Goal: Transaction & Acquisition: Purchase product/service

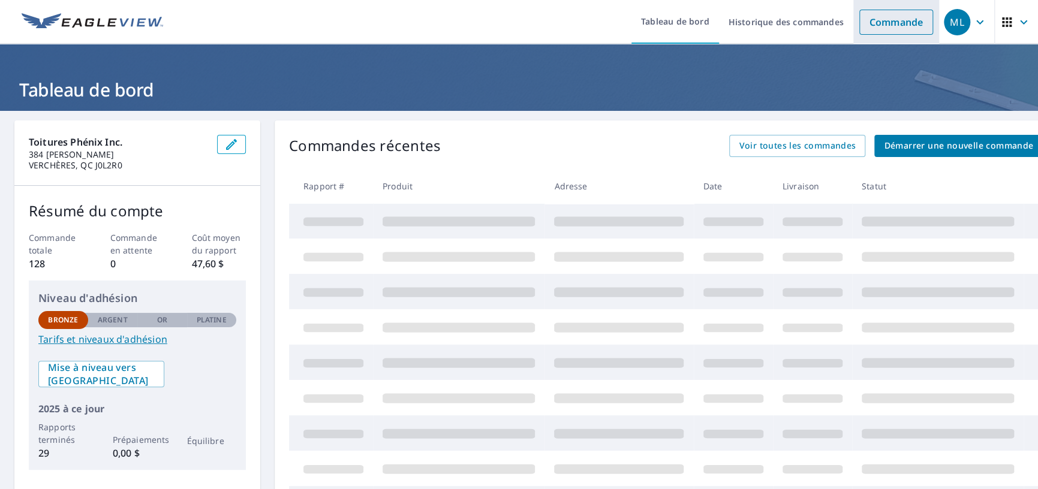
click at [879, 23] on font "Commande" at bounding box center [896, 22] width 53 height 13
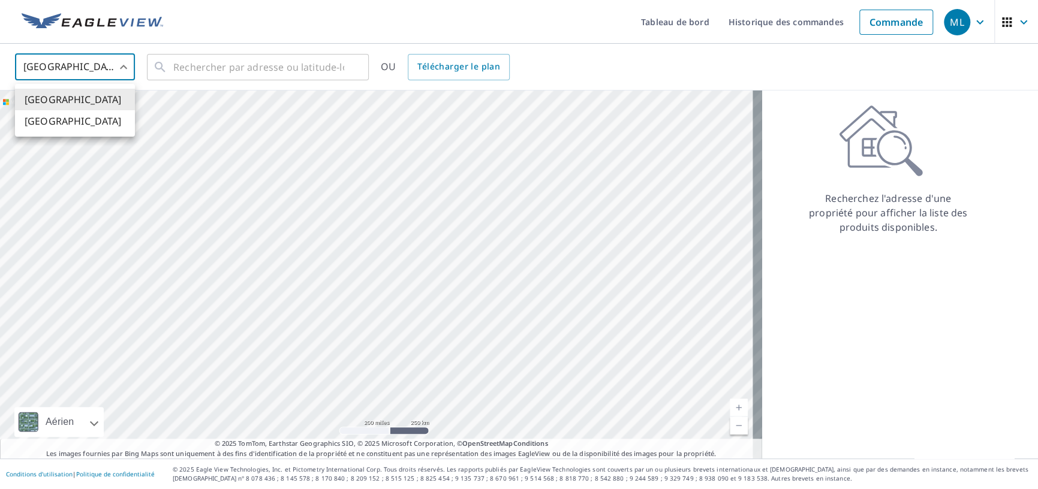
click at [91, 67] on body "ML ML Tableau de bord Historique des commandes Commande ML États-Unis US ​ ​ OU…" at bounding box center [519, 244] width 1038 height 489
click at [49, 123] on font "[GEOGRAPHIC_DATA]" at bounding box center [73, 122] width 97 height 13
type input "CA"
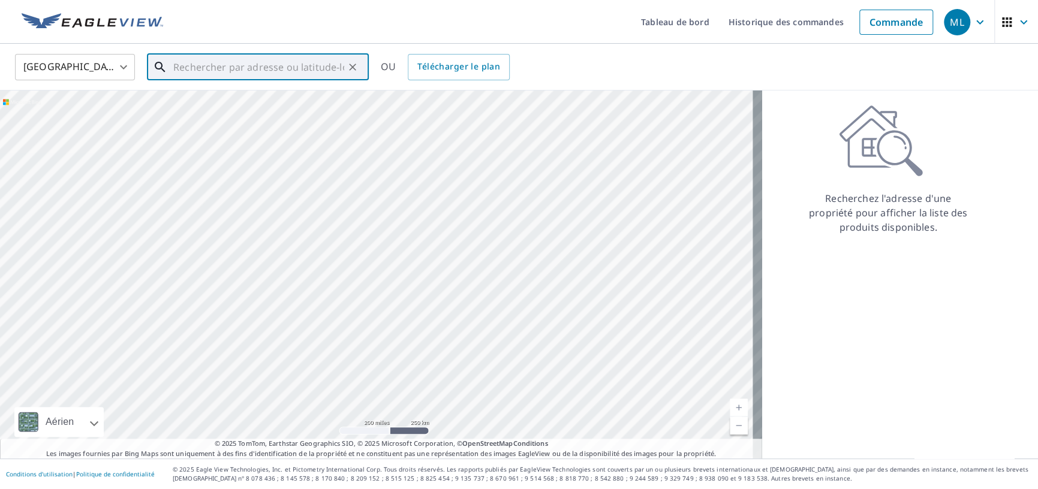
click at [185, 64] on input "text" at bounding box center [258, 67] width 171 height 34
paste input "330 Rang des Vingt-Cinq E."
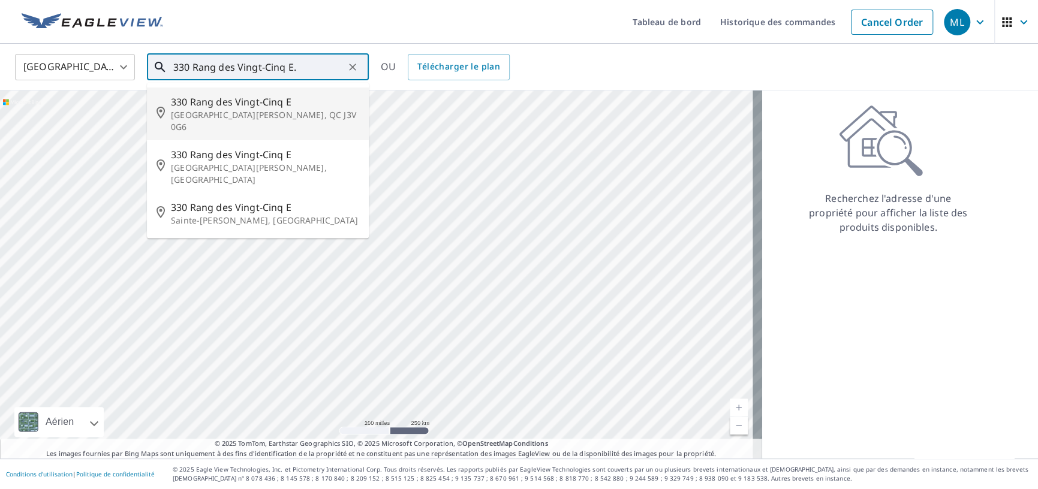
click at [242, 105] on font "330 Rang des Vingt-Cinq E" at bounding box center [231, 101] width 121 height 13
type input "[STREET_ADDRESS][PERSON_NAME]"
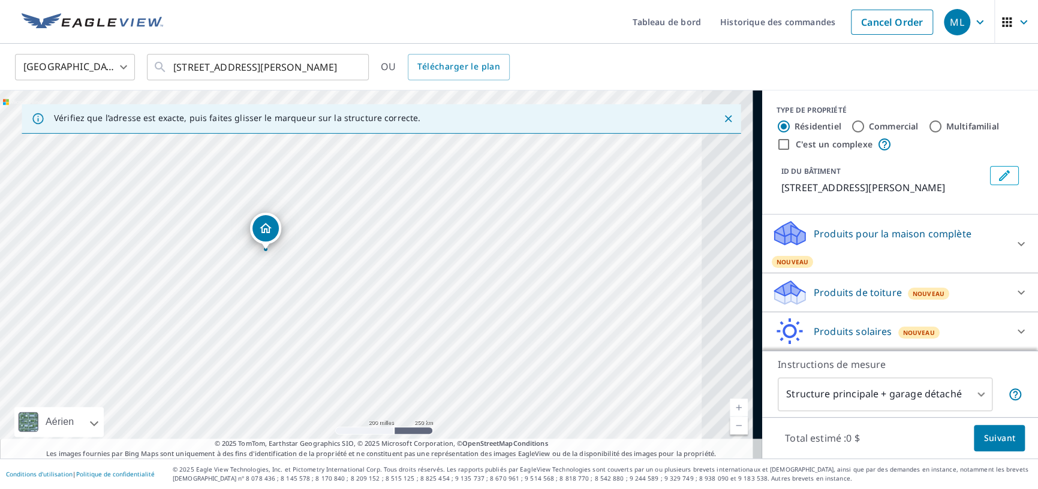
drag, startPoint x: 299, startPoint y: 308, endPoint x: 234, endPoint y: 293, distance: 67.2
click at [234, 293] on div "[STREET_ADDRESS][PERSON_NAME]" at bounding box center [381, 275] width 762 height 368
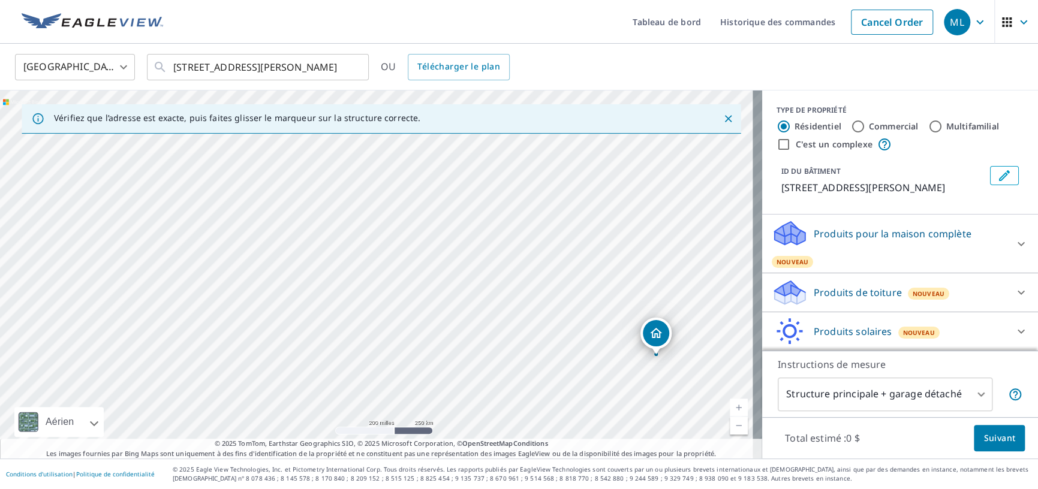
drag, startPoint x: 227, startPoint y: 222, endPoint x: 652, endPoint y: 336, distance: 440.6
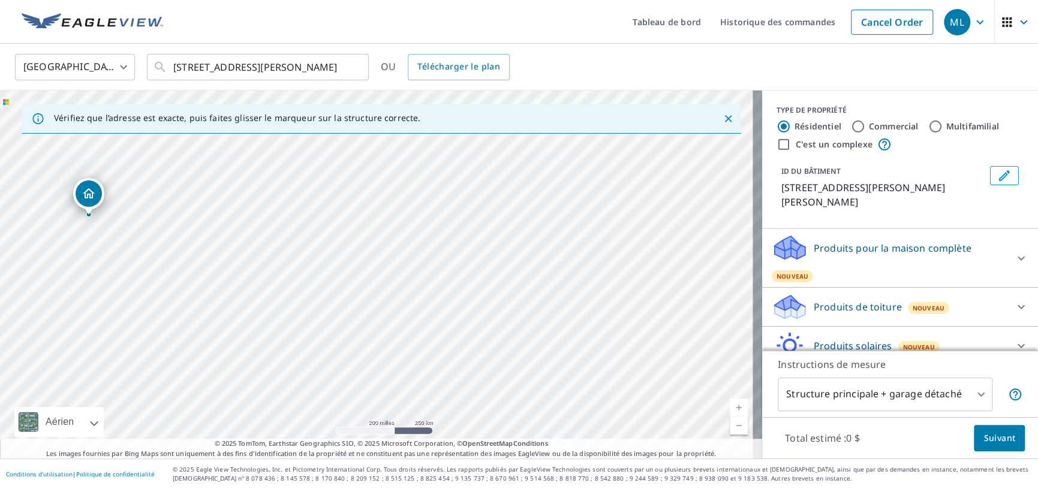
drag, startPoint x: 611, startPoint y: 363, endPoint x: 323, endPoint y: 306, distance: 293.5
click at [323, 306] on div "[STREET_ADDRESS][PERSON_NAME][PERSON_NAME]" at bounding box center [381, 275] width 762 height 368
drag, startPoint x: 82, startPoint y: 192, endPoint x: 313, endPoint y: 245, distance: 236.7
drag, startPoint x: 182, startPoint y: 276, endPoint x: 477, endPoint y: 332, distance: 300.3
click at [473, 332] on div "[STREET_ADDRESS][PERSON_NAME][PERSON_NAME]" at bounding box center [381, 275] width 762 height 368
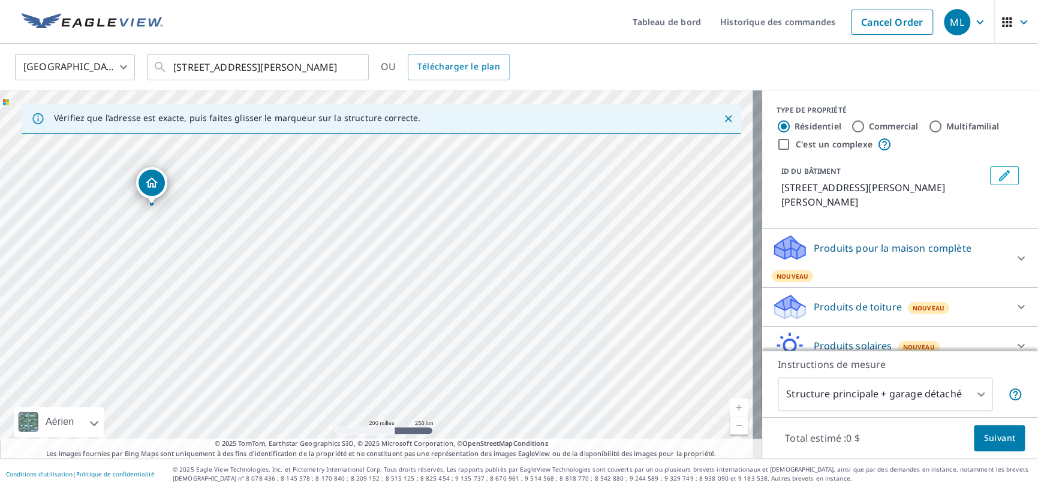
drag, startPoint x: 671, startPoint y: 309, endPoint x: 146, endPoint y: 183, distance: 539.6
drag, startPoint x: 296, startPoint y: 287, endPoint x: 423, endPoint y: 329, distance: 133.9
click at [423, 329] on div "380 5 [GEOGRAPHIC_DATA][PERSON_NAME] G0W2L0" at bounding box center [381, 275] width 762 height 368
click at [349, 64] on icon "Clair" at bounding box center [353, 67] width 12 height 12
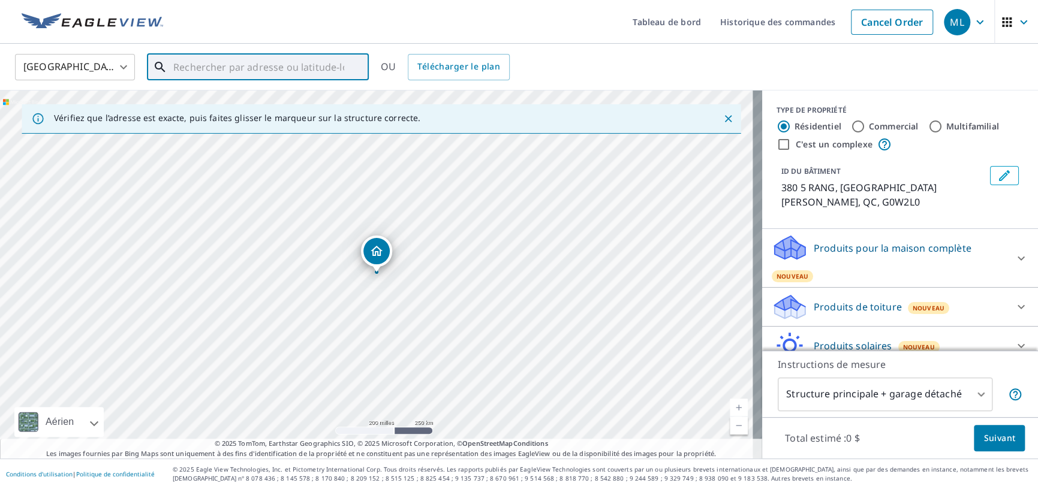
paste input "330 Rang des Vingt-Cinq E."
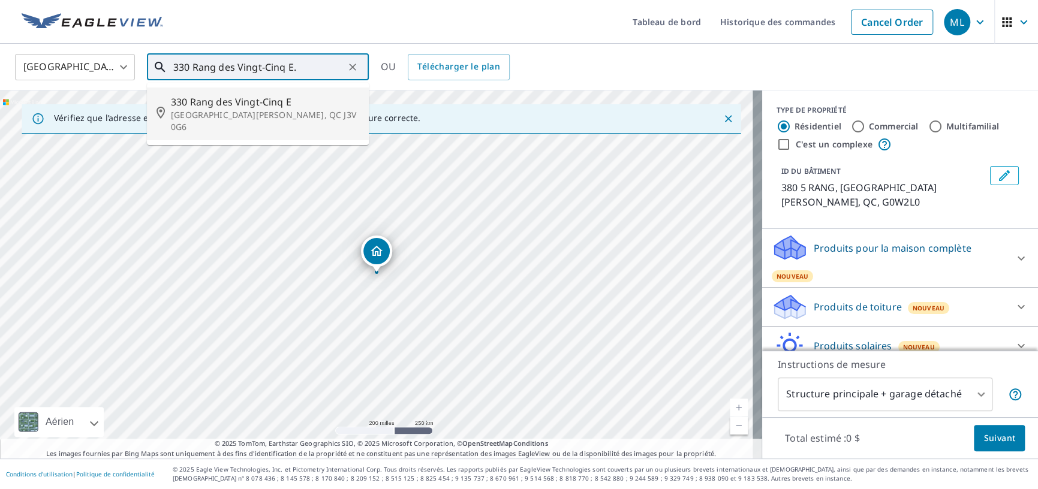
click at [228, 109] on font "[GEOGRAPHIC_DATA][PERSON_NAME], QC J3V 0G6" at bounding box center [263, 120] width 185 height 23
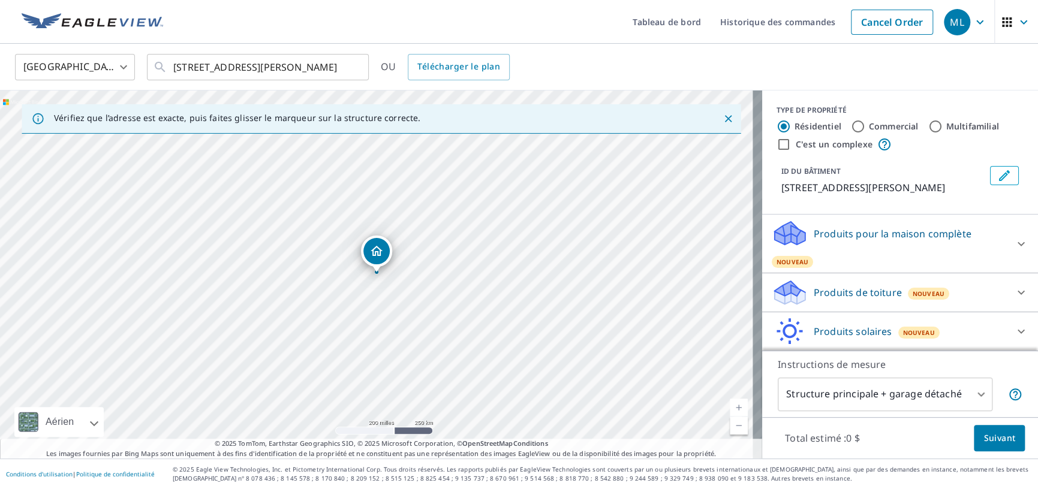
click at [270, 276] on div "[STREET_ADDRESS][PERSON_NAME]" at bounding box center [381, 275] width 762 height 368
click at [730, 429] on link "Niveau actuel 17, Effectuer un zoom arrière" at bounding box center [739, 426] width 18 height 18
click at [730, 427] on link "Niveau actuel 16, Effectuer un zoom arrière" at bounding box center [739, 426] width 18 height 18
drag, startPoint x: 282, startPoint y: 309, endPoint x: 523, endPoint y: 362, distance: 246.3
click at [523, 362] on div "[STREET_ADDRESS][PERSON_NAME]" at bounding box center [381, 275] width 762 height 368
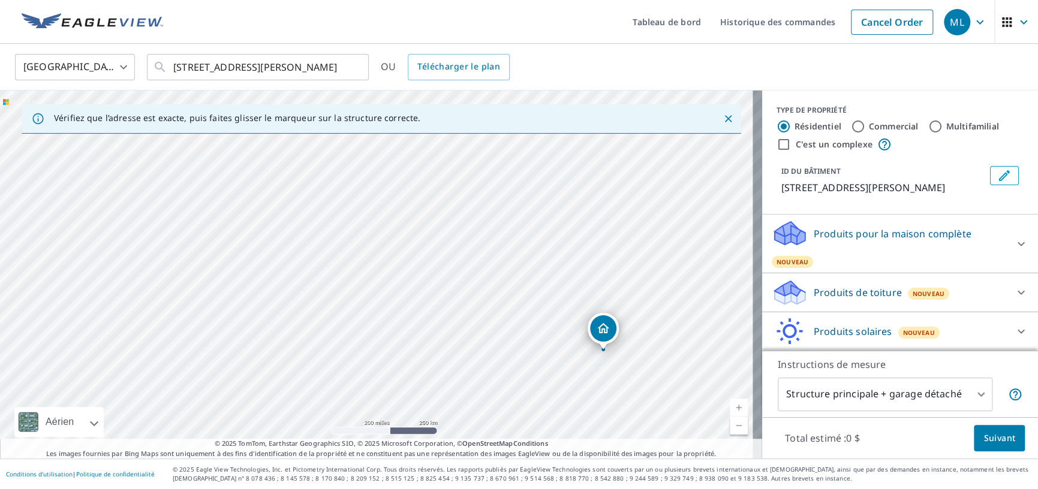
drag, startPoint x: 294, startPoint y: 273, endPoint x: 280, endPoint y: 296, distance: 27.2
click at [280, 296] on div "[STREET_ADDRESS][PERSON_NAME]" at bounding box center [381, 275] width 762 height 368
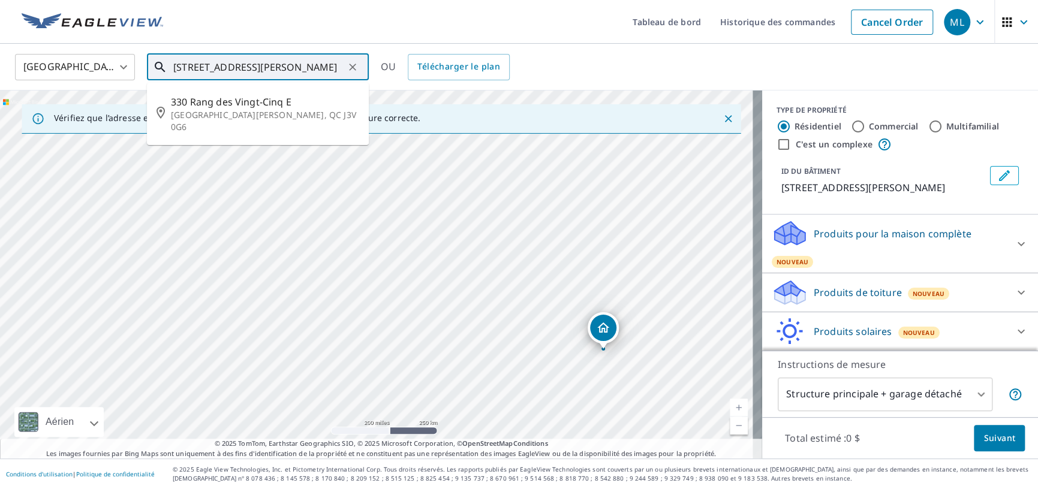
click at [297, 68] on input "[STREET_ADDRESS][PERSON_NAME]" at bounding box center [258, 67] width 171 height 34
type input "[STREET_ADDRESS][PERSON_NAME]"
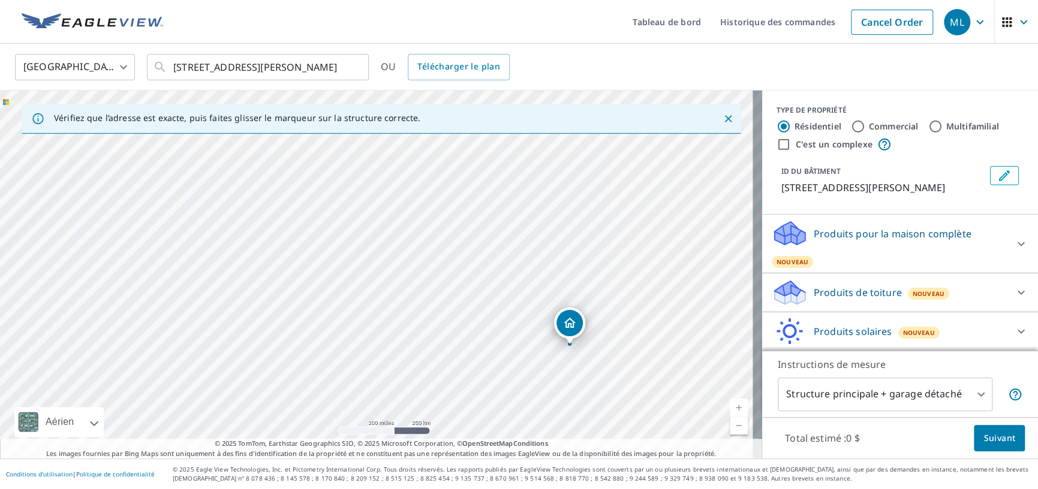
click at [730, 427] on link "Niveau actuel 17, Effectuer un zoom arrière" at bounding box center [739, 426] width 18 height 18
drag, startPoint x: 478, startPoint y: 285, endPoint x: 486, endPoint y: 257, distance: 29.2
click at [230, 65] on input "[STREET_ADDRESS][PERSON_NAME]" at bounding box center [258, 67] width 171 height 34
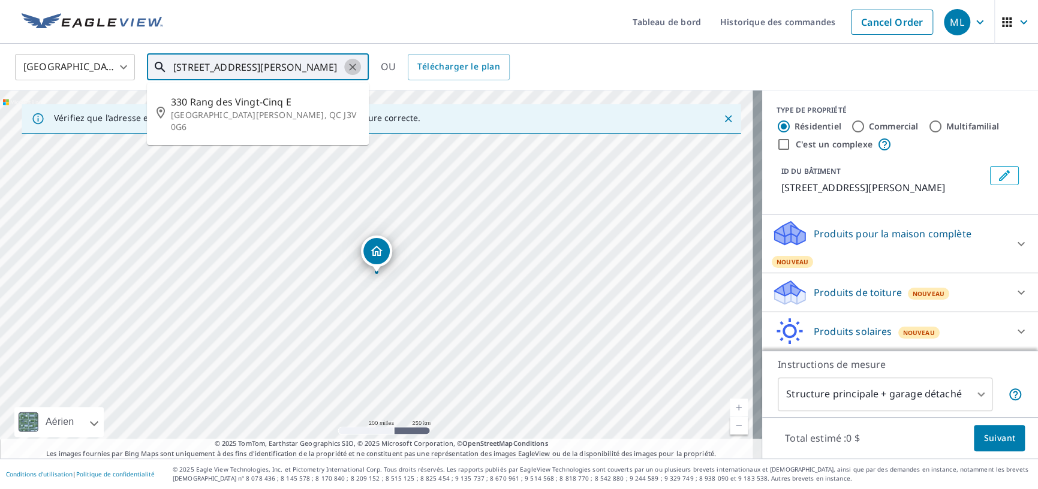
click at [353, 67] on icon "Clair" at bounding box center [352, 67] width 7 height 7
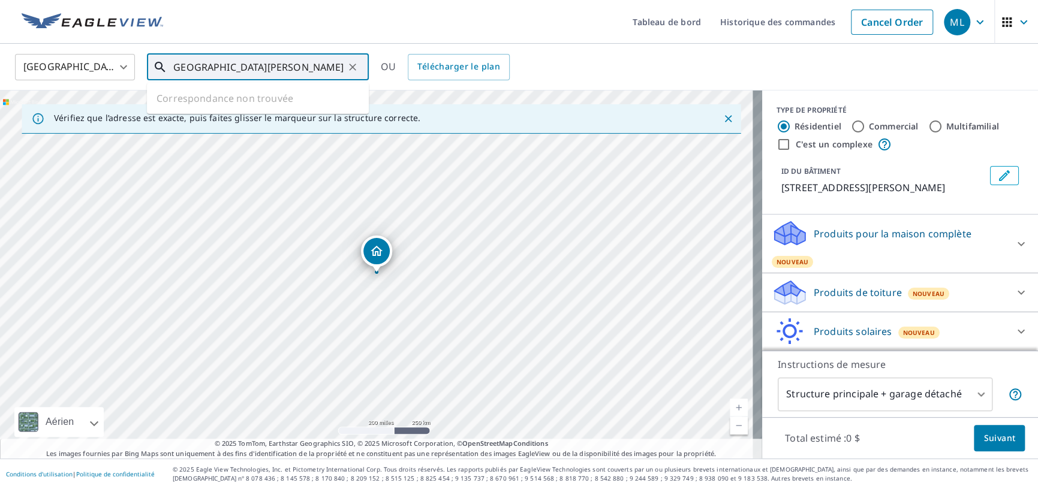
scroll to position [0, 13]
type input "[GEOGRAPHIC_DATA][PERSON_NAME]"
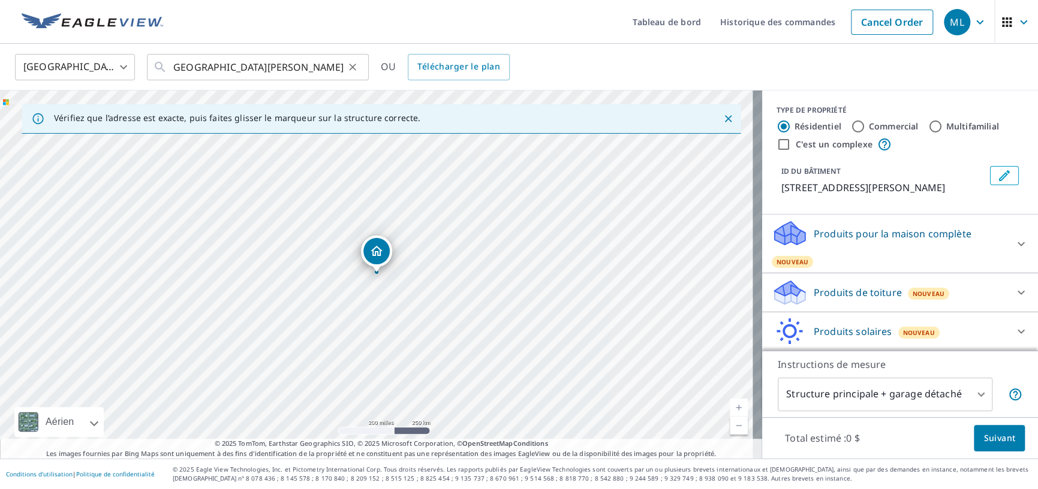
scroll to position [0, 0]
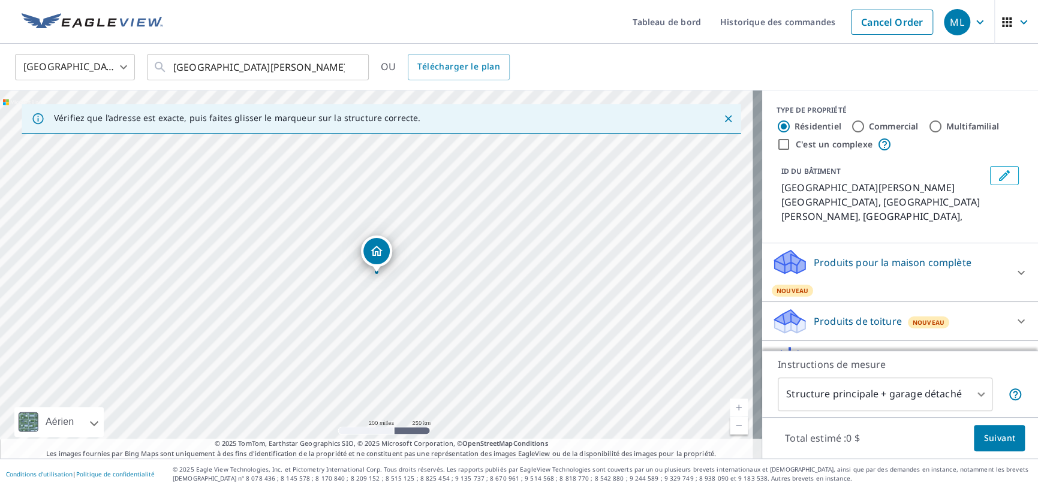
click at [730, 425] on link "Niveau actuel 16, Effectuer un zoom arrière" at bounding box center [739, 426] width 18 height 18
drag, startPoint x: 255, startPoint y: 233, endPoint x: 408, endPoint y: 315, distance: 173.3
click at [408, 315] on div "[GEOGRAPHIC_DATA][PERSON_NAME] [GEOGRAPHIC_DATA] [GEOGRAPHIC_DATA][PERSON_NAME]…" at bounding box center [381, 275] width 762 height 368
drag, startPoint x: 206, startPoint y: 254, endPoint x: 216, endPoint y: 303, distance: 50.3
click at [216, 303] on div "[GEOGRAPHIC_DATA][PERSON_NAME] [GEOGRAPHIC_DATA] [GEOGRAPHIC_DATA][PERSON_NAME]…" at bounding box center [381, 275] width 762 height 368
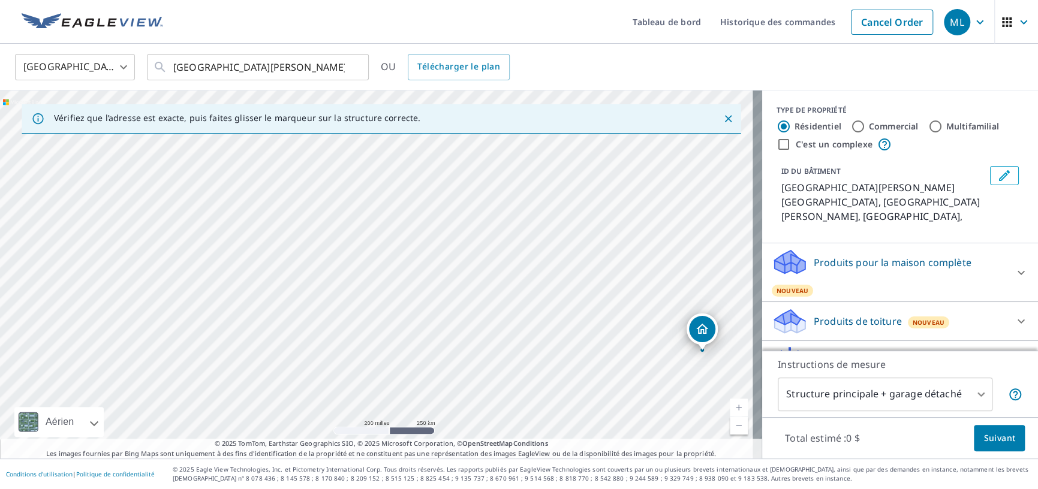
drag, startPoint x: 193, startPoint y: 299, endPoint x: 342, endPoint y: 186, distance: 186.6
click at [342, 186] on div "[GEOGRAPHIC_DATA][PERSON_NAME] [GEOGRAPHIC_DATA] [GEOGRAPHIC_DATA][PERSON_NAME]…" at bounding box center [381, 275] width 762 height 368
drag, startPoint x: 218, startPoint y: 347, endPoint x: 352, endPoint y: 194, distance: 202.7
click at [352, 194] on div "[GEOGRAPHIC_DATA][PERSON_NAME] [GEOGRAPHIC_DATA] [GEOGRAPHIC_DATA][PERSON_NAME]…" at bounding box center [381, 275] width 762 height 368
drag, startPoint x: 352, startPoint y: 194, endPoint x: 207, endPoint y: 336, distance: 203.1
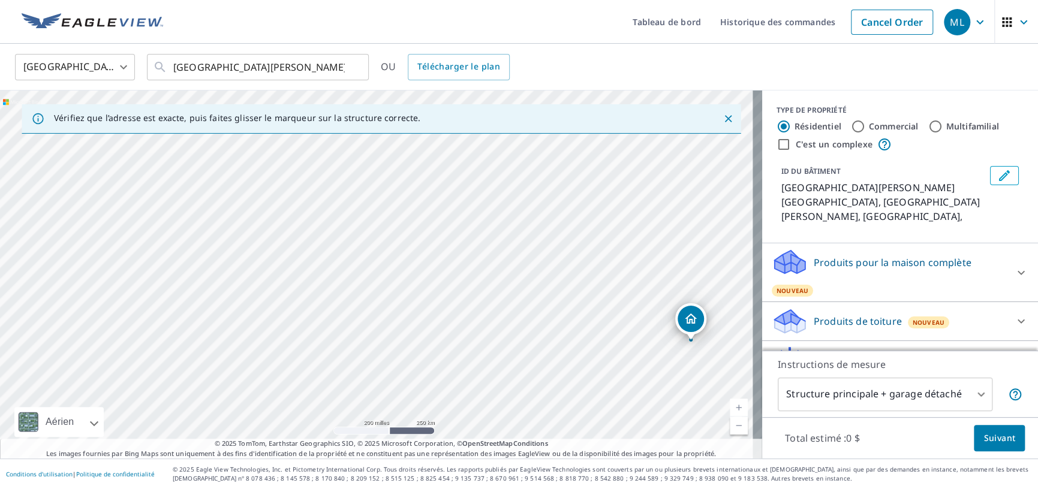
click at [207, 336] on div "[GEOGRAPHIC_DATA][PERSON_NAME] [GEOGRAPHIC_DATA] [GEOGRAPHIC_DATA][PERSON_NAME]…" at bounding box center [381, 275] width 762 height 368
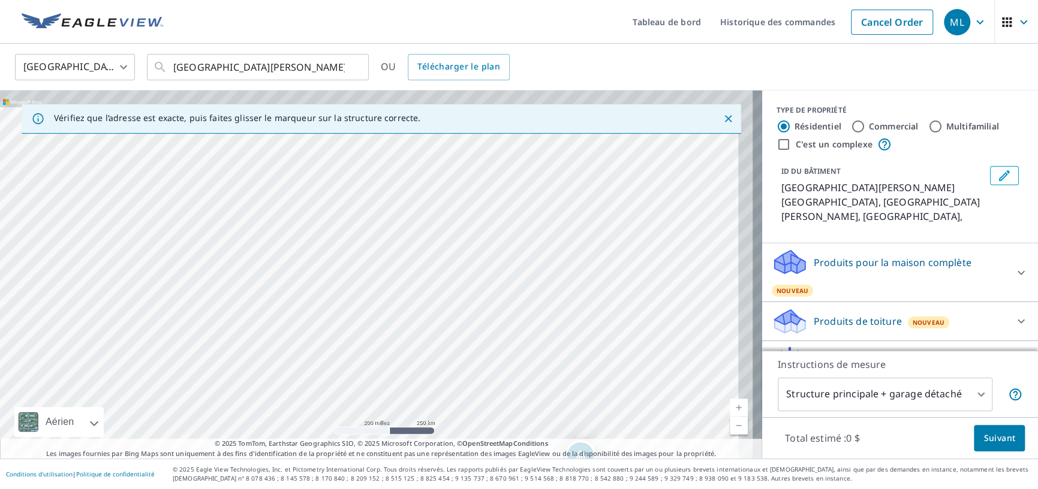
drag, startPoint x: 321, startPoint y: 216, endPoint x: 210, endPoint y: 353, distance: 176.1
click at [210, 353] on div "[GEOGRAPHIC_DATA][PERSON_NAME] [GEOGRAPHIC_DATA] [GEOGRAPHIC_DATA][PERSON_NAME]…" at bounding box center [381, 275] width 762 height 368
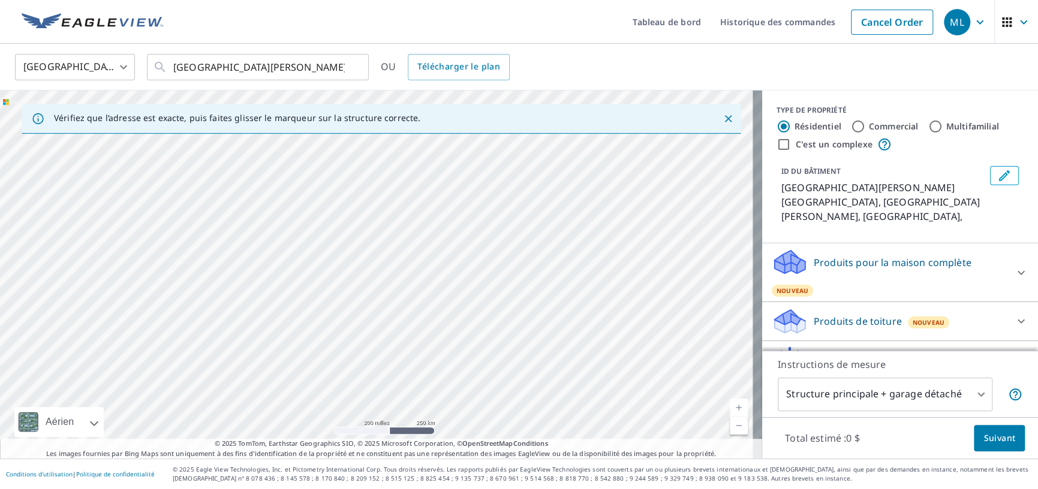
drag, startPoint x: 339, startPoint y: 227, endPoint x: 194, endPoint y: 350, distance: 189.3
click at [194, 350] on div "[GEOGRAPHIC_DATA][PERSON_NAME] [GEOGRAPHIC_DATA] [GEOGRAPHIC_DATA][PERSON_NAME]…" at bounding box center [381, 275] width 762 height 368
drag, startPoint x: 309, startPoint y: 198, endPoint x: 366, endPoint y: 171, distance: 63.8
click at [366, 171] on div "[GEOGRAPHIC_DATA][PERSON_NAME] [GEOGRAPHIC_DATA] [GEOGRAPHIC_DATA][PERSON_NAME]…" at bounding box center [381, 275] width 762 height 368
drag, startPoint x: 371, startPoint y: 306, endPoint x: 256, endPoint y: 167, distance: 180.2
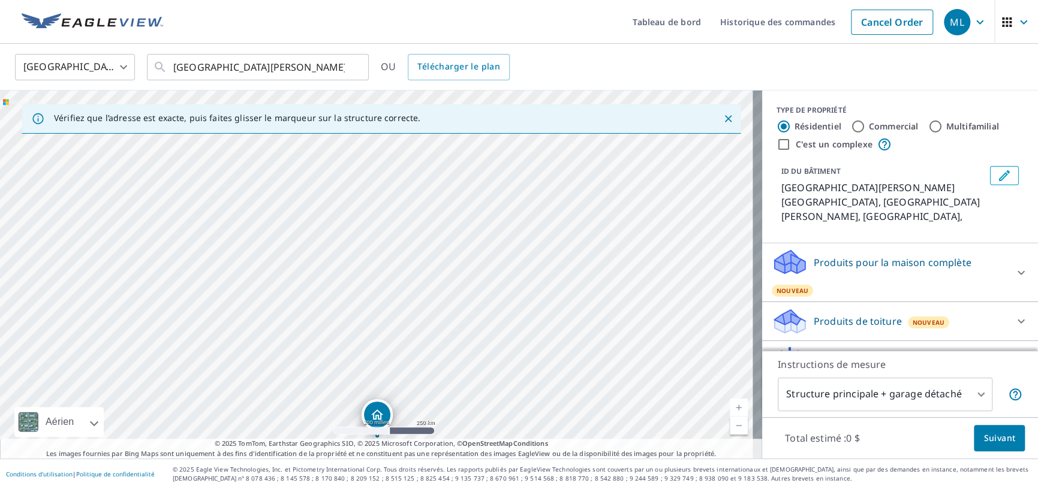
click at [256, 167] on div "[GEOGRAPHIC_DATA][PERSON_NAME] [GEOGRAPHIC_DATA] [GEOGRAPHIC_DATA][PERSON_NAME]…" at bounding box center [381, 275] width 762 height 368
drag, startPoint x: 373, startPoint y: 413, endPoint x: 263, endPoint y: 165, distance: 271.7
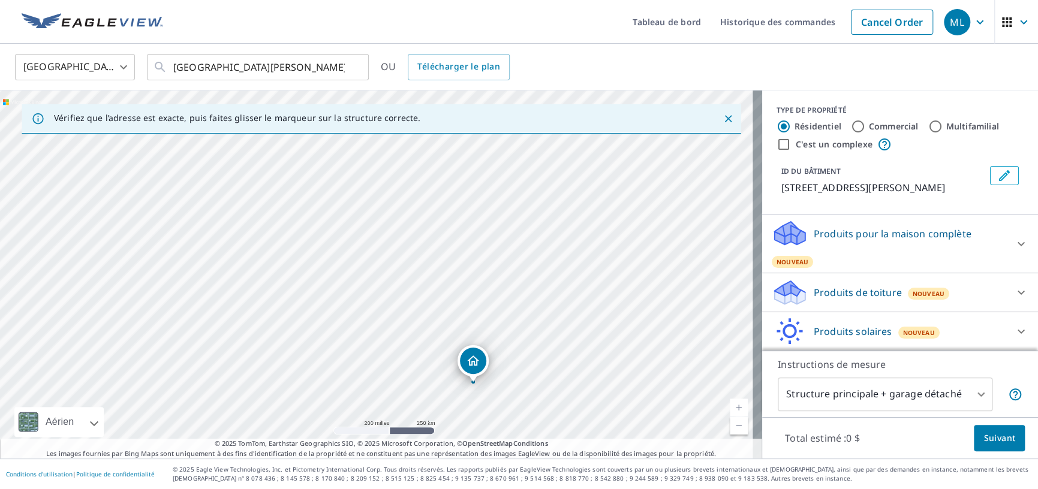
drag, startPoint x: 234, startPoint y: 254, endPoint x: 296, endPoint y: 327, distance: 95.8
click at [296, 327] on div "[STREET_ADDRESS][PERSON_NAME]" at bounding box center [381, 275] width 762 height 368
drag, startPoint x: 470, startPoint y: 360, endPoint x: 382, endPoint y: 217, distance: 167.9
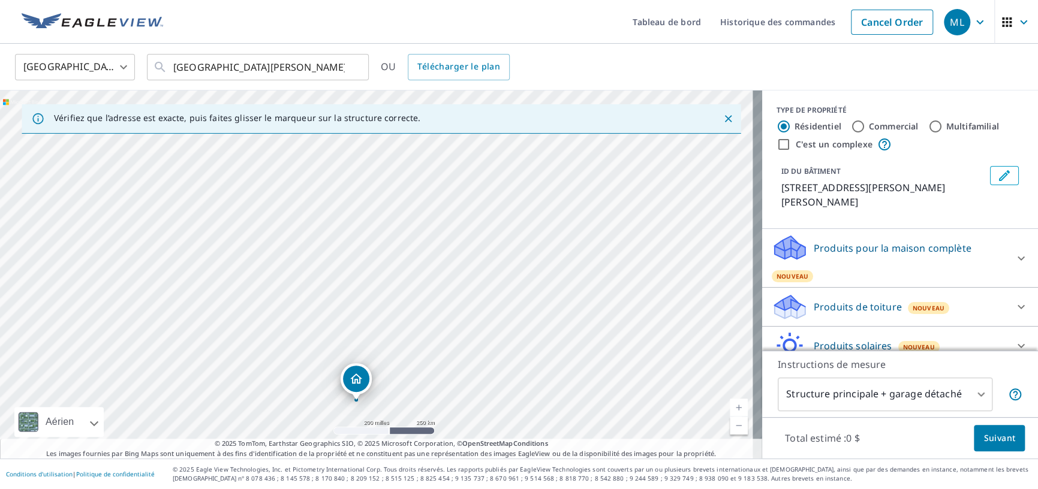
drag, startPoint x: 453, startPoint y: 290, endPoint x: 438, endPoint y: 380, distance: 91.9
click at [438, 380] on div "782 [PERSON_NAME] SAINT-[PERSON_NAME]-DE-MONTARVILLE QC J3V5P3" at bounding box center [381, 275] width 762 height 368
drag, startPoint x: 360, startPoint y: 378, endPoint x: 483, endPoint y: 343, distance: 128.3
drag, startPoint x: 368, startPoint y: 346, endPoint x: 288, endPoint y: 275, distance: 106.6
click at [288, 275] on div "[STREET_ADDRESS][PERSON_NAME][PERSON_NAME]" at bounding box center [381, 275] width 762 height 368
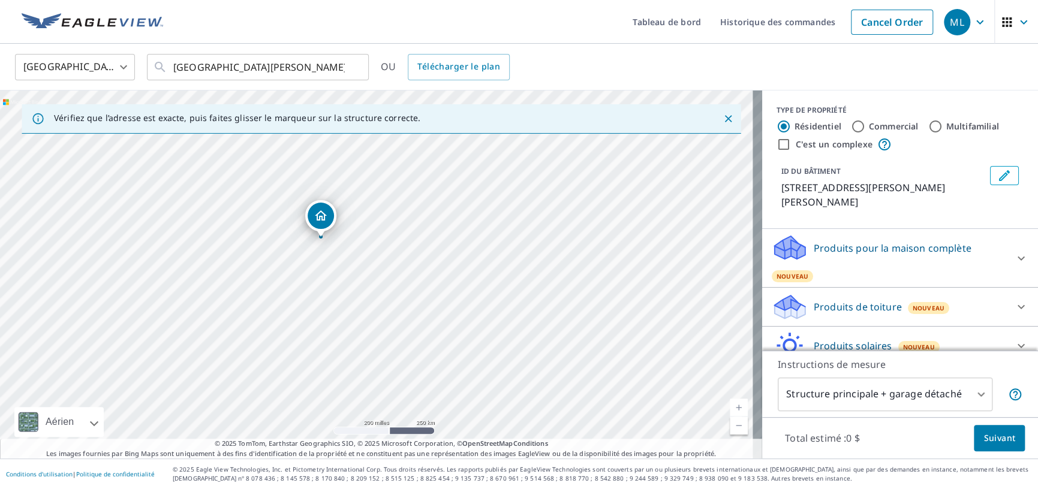
drag, startPoint x: 296, startPoint y: 186, endPoint x: 320, endPoint y: 221, distance: 43.1
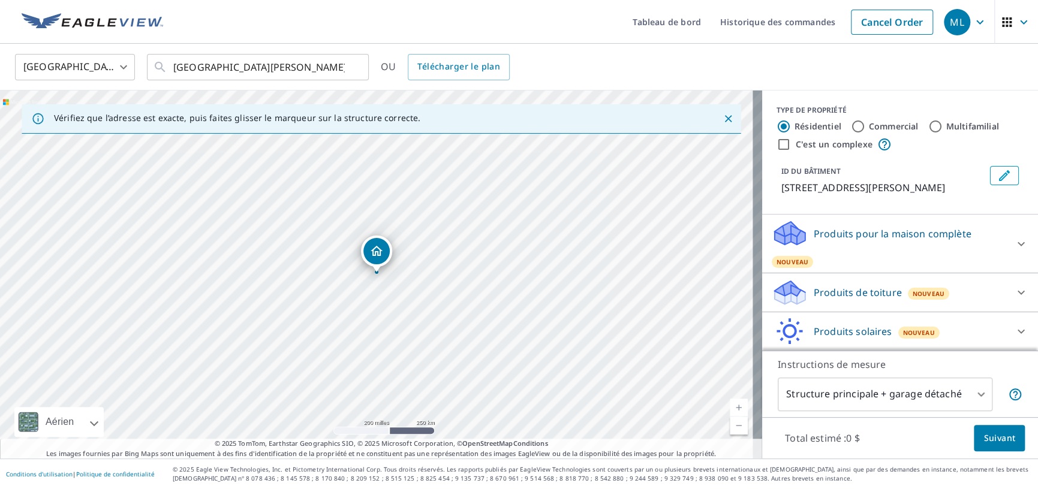
click at [730, 405] on link "Niveau actuel 15, Effectuer un zoom avant" at bounding box center [739, 408] width 18 height 18
click at [730, 405] on link "Niveau actuel 16, Effectuer un zoom avant" at bounding box center [739, 408] width 18 height 18
click at [730, 405] on link "Niveau actuel 17, Effectuer un zoom avant" at bounding box center [739, 408] width 18 height 18
drag, startPoint x: 380, startPoint y: 254, endPoint x: 643, endPoint y: 304, distance: 268.0
drag, startPoint x: 523, startPoint y: 338, endPoint x: 476, endPoint y: 287, distance: 69.2
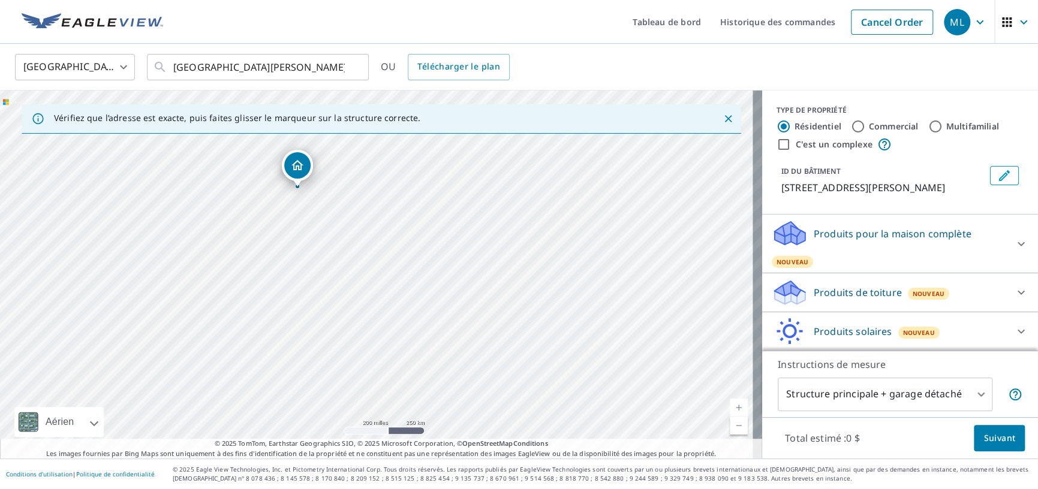
click at [476, 287] on div "[STREET_ADDRESS][PERSON_NAME]" at bounding box center [381, 275] width 762 height 368
drag, startPoint x: 294, startPoint y: 165, endPoint x: 449, endPoint y: 267, distance: 185.6
click at [783, 296] on icon at bounding box center [790, 288] width 31 height 15
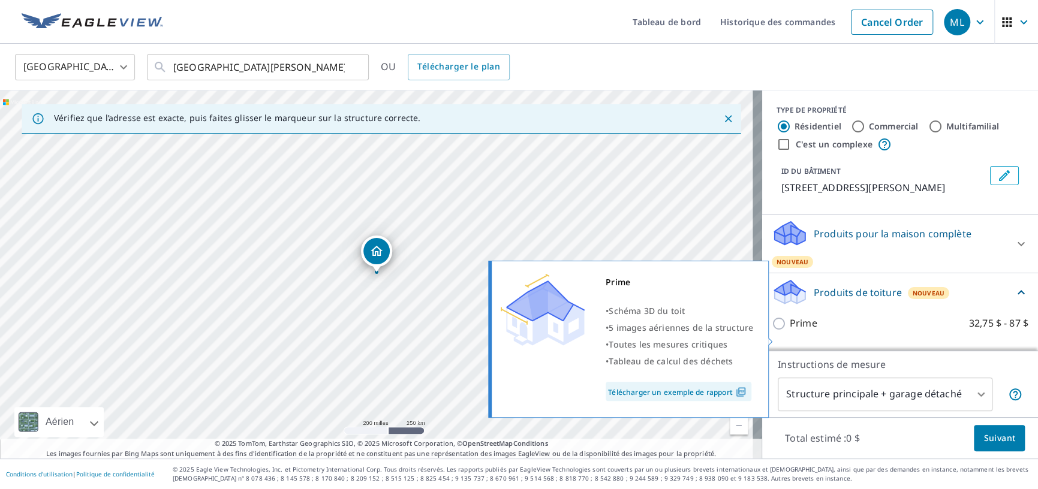
click at [769, 336] on div "Prime • Schéma 3D du toit • 5 images aériennes de la structure • Toutes les mes…" at bounding box center [634, 339] width 288 height 164
click at [790, 330] on font "Prime" at bounding box center [804, 323] width 28 height 13
click at [789, 331] on input "Prime 32,75 $ - 87 $" at bounding box center [781, 324] width 18 height 14
checkbox input "true"
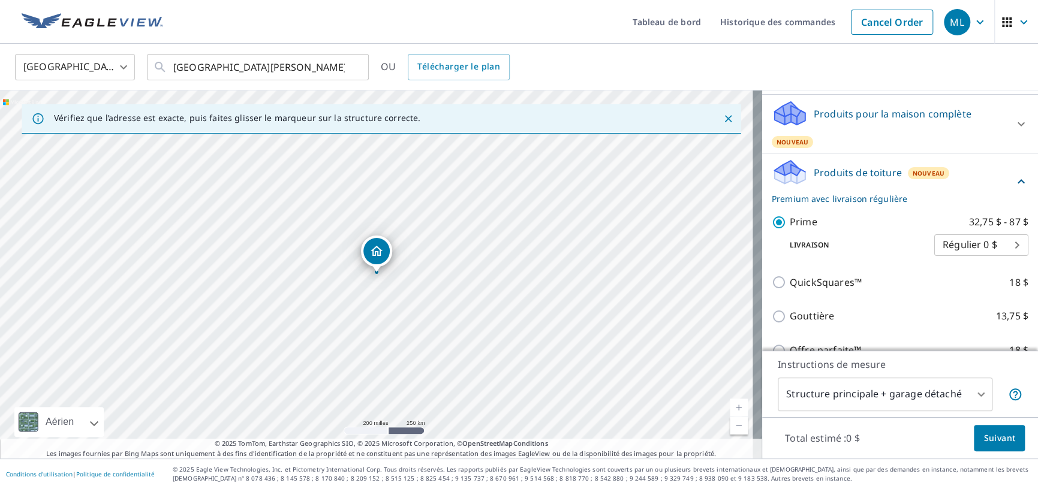
scroll to position [234, 0]
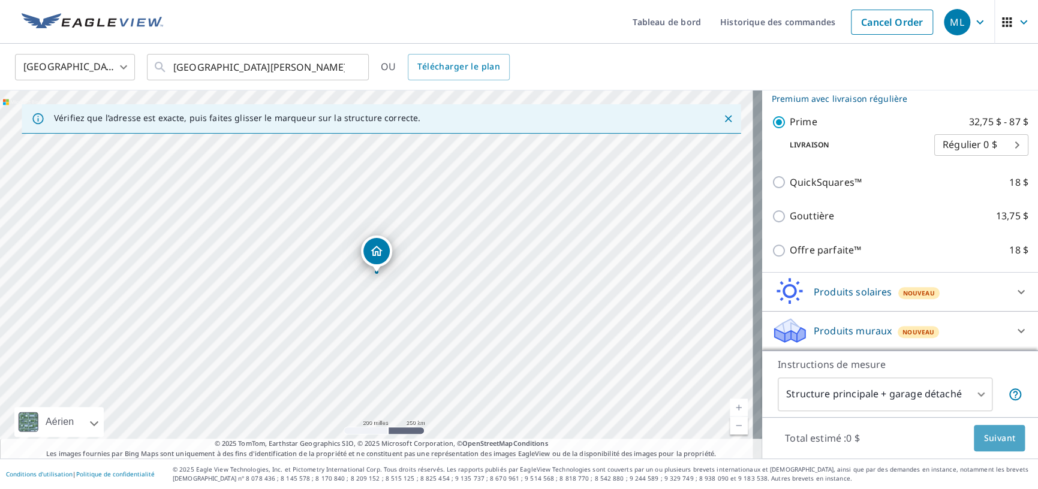
click at [983, 437] on font "Suivant" at bounding box center [999, 437] width 32 height 11
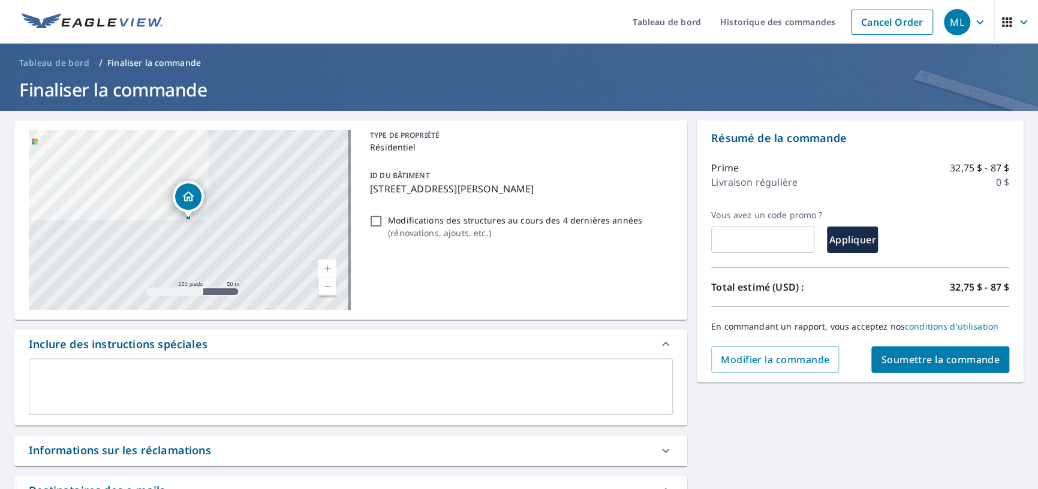
click at [908, 360] on font "Soumettre la commande" at bounding box center [940, 359] width 119 height 13
